Goal: Task Accomplishment & Management: Manage account settings

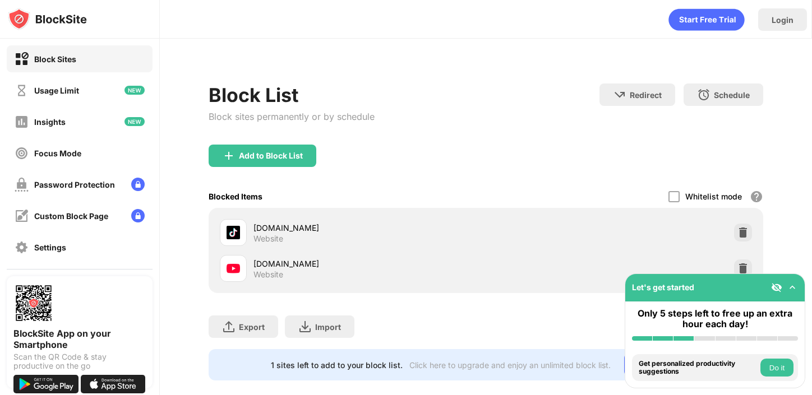
click at [797, 282] on img at bounding box center [791, 287] width 11 height 11
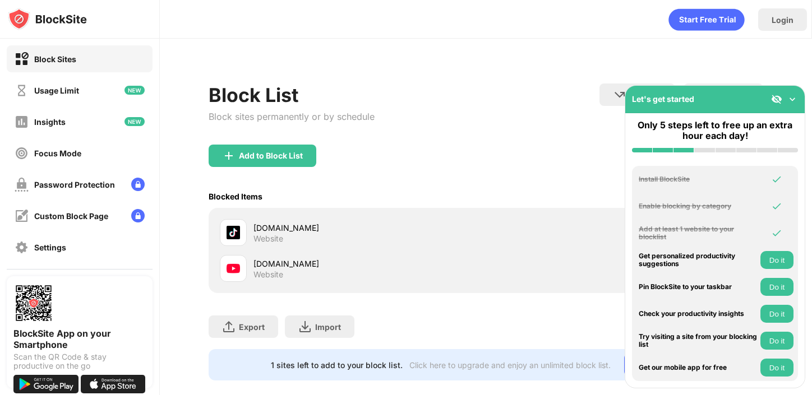
click at [792, 94] on img at bounding box center [791, 99] width 11 height 11
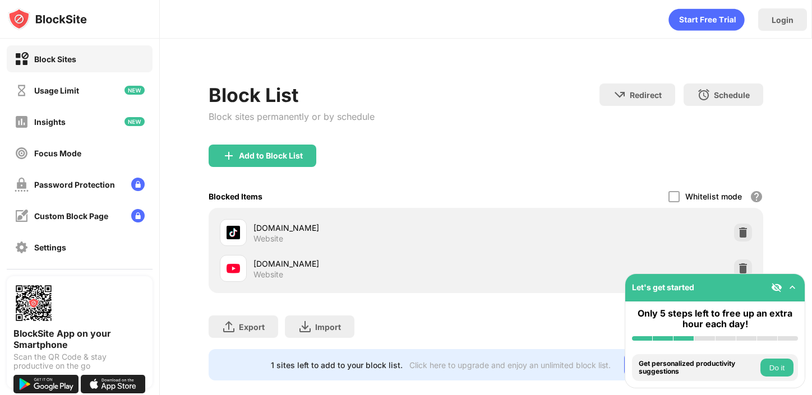
scroll to position [16, 0]
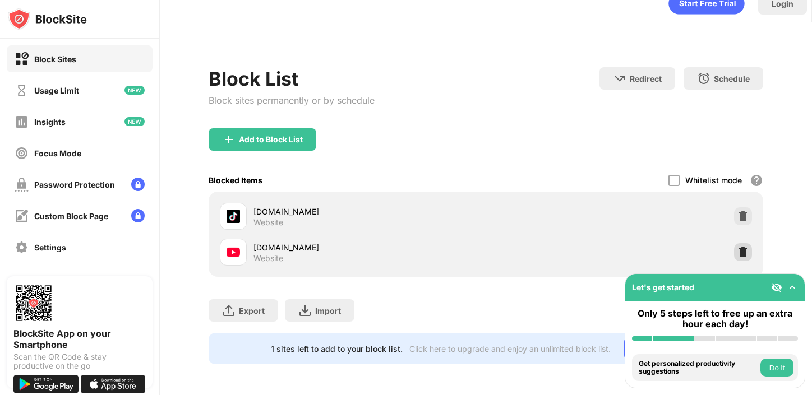
click at [744, 252] on img at bounding box center [742, 252] width 11 height 11
